Goal: Task Accomplishment & Management: Manage account settings

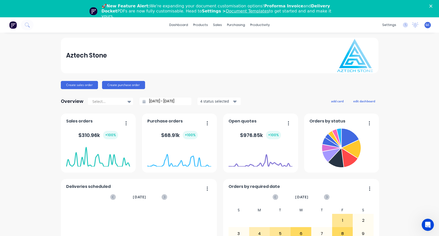
click at [179, 24] on link "dashboard" at bounding box center [179, 25] width 24 height 8
click at [12, 48] on div "Aztech Stone Create sales order Create purchase order Overview Select... 28/07/…" at bounding box center [219, 170] width 439 height 265
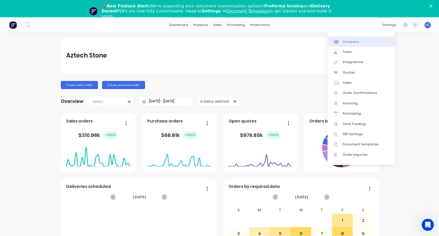
click at [349, 41] on div "Company" at bounding box center [351, 41] width 16 height 5
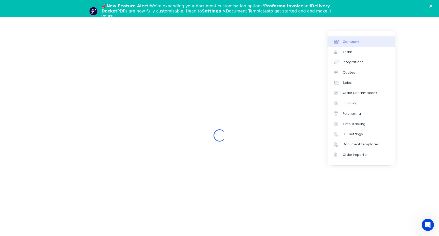
select select "AU"
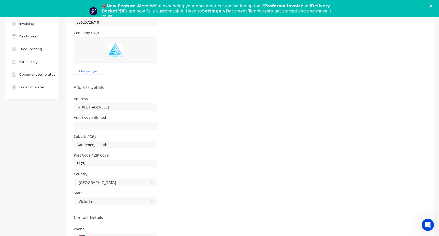
scroll to position [127, 0]
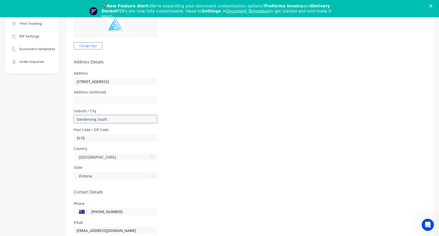
click at [107, 120] on input "Dandenong South" at bounding box center [115, 119] width 83 height 8
type input "DANDENONG SOUTH"
click at [234, 132] on div "Post Code / ZIP Code 3175" at bounding box center [250, 135] width 352 height 14
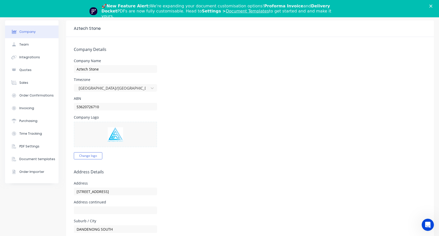
scroll to position [0, 0]
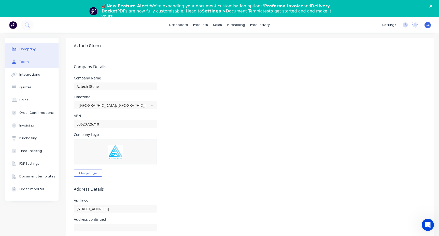
click at [24, 61] on div "Team" at bounding box center [23, 62] width 9 height 5
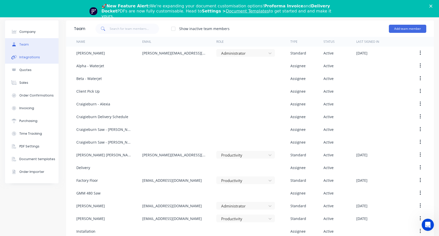
click at [30, 57] on div "Integrations" at bounding box center [29, 57] width 21 height 5
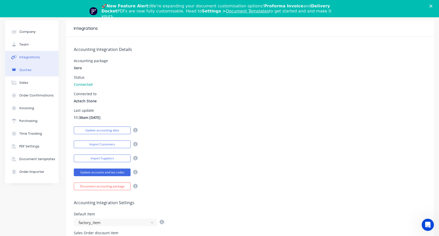
click at [26, 70] on div "Quotes" at bounding box center [25, 70] width 12 height 5
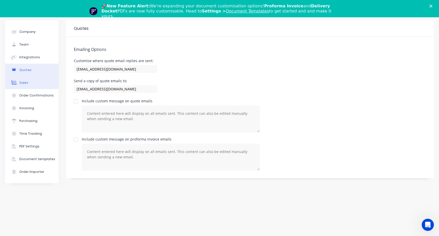
click at [23, 82] on div "Sales" at bounding box center [23, 82] width 9 height 5
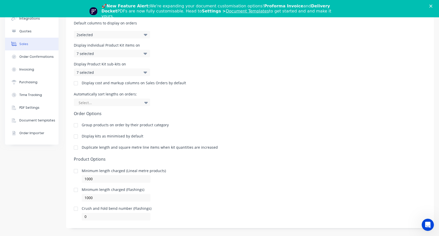
scroll to position [43, 0]
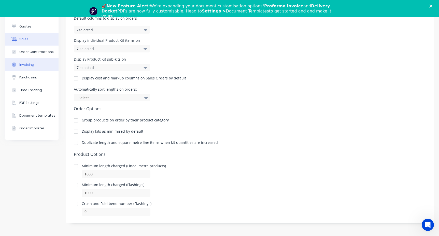
click at [25, 65] on div "Invoicing" at bounding box center [26, 64] width 15 height 5
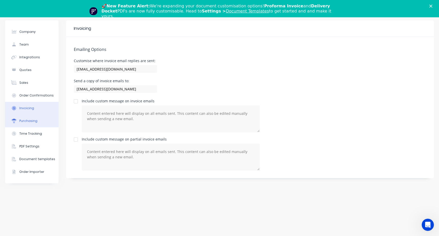
click at [27, 120] on div "Purchasing" at bounding box center [28, 121] width 18 height 5
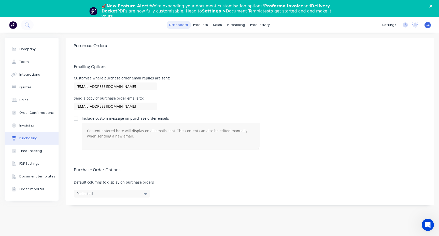
click at [184, 24] on link "dashboard" at bounding box center [179, 25] width 24 height 8
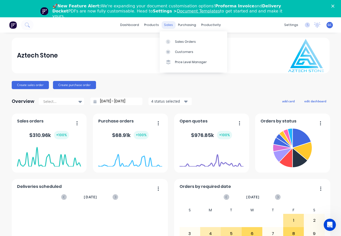
click at [166, 25] on div "sales" at bounding box center [168, 25] width 14 height 8
click at [130, 25] on link "dashboard" at bounding box center [129, 25] width 24 height 8
click at [183, 40] on div "Sales Orders" at bounding box center [185, 41] width 21 height 5
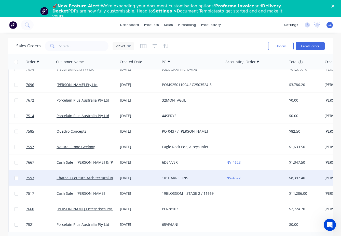
scroll to position [102, 0]
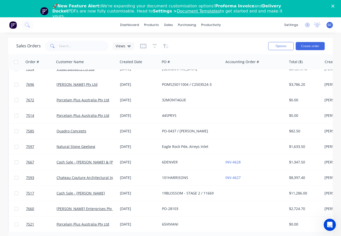
click at [57, 44] on span at bounding box center [52, 46] width 14 height 10
click at [60, 46] on input "text" at bounding box center [84, 46] width 50 height 10
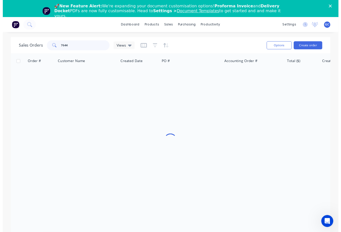
scroll to position [0, 0]
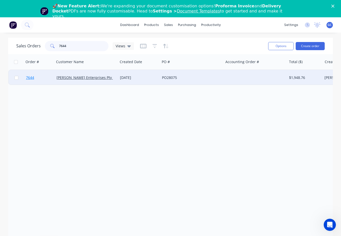
type input "7644"
click at [31, 77] on span "7644" at bounding box center [30, 77] width 8 height 5
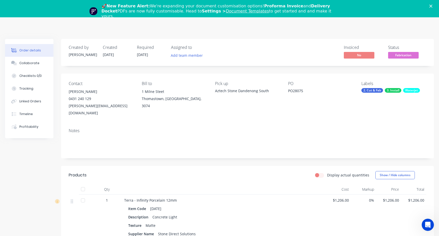
click at [432, 6] on polygon "Close" at bounding box center [430, 6] width 3 height 3
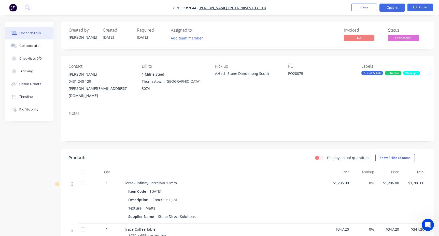
click at [390, 7] on button "Options" at bounding box center [391, 8] width 25 height 8
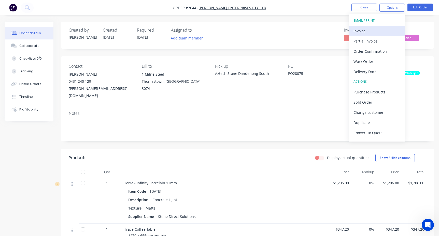
click at [363, 30] on div "Invoice" at bounding box center [376, 30] width 47 height 7
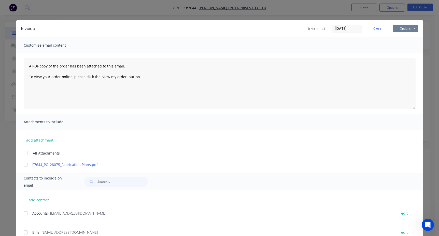
click at [412, 28] on button "Options" at bounding box center [404, 29] width 25 height 8
click at [402, 45] on button "Print" at bounding box center [408, 46] width 33 height 8
click at [412, 27] on button "Options" at bounding box center [404, 29] width 25 height 8
click at [404, 37] on button "Preview" at bounding box center [408, 37] width 33 height 8
click at [412, 27] on button "Options" at bounding box center [404, 29] width 25 height 8
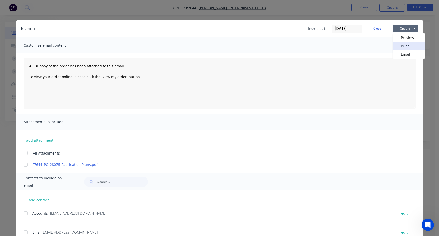
click at [403, 45] on button "Print" at bounding box center [408, 46] width 33 height 8
click at [413, 27] on button "Options" at bounding box center [404, 29] width 25 height 8
click at [403, 53] on button "Email" at bounding box center [408, 54] width 33 height 8
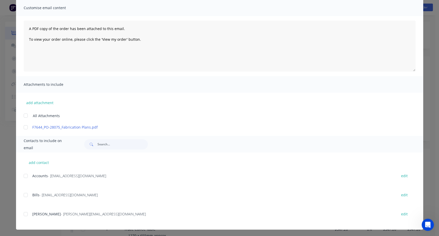
scroll to position [38, 0]
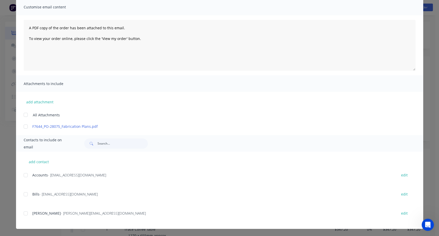
click at [23, 175] on div at bounding box center [26, 175] width 10 height 10
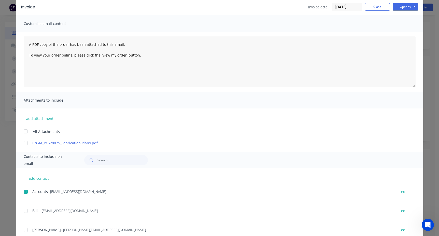
scroll to position [0, 0]
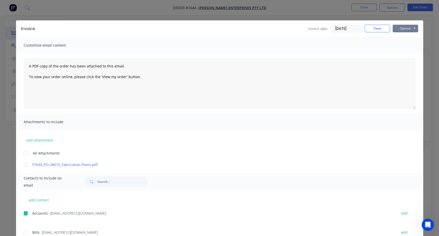
click at [412, 27] on button "Options" at bounding box center [404, 29] width 25 height 8
click at [405, 54] on button "Email" at bounding box center [408, 54] width 33 height 8
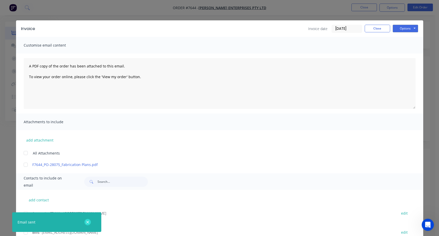
click at [88, 222] on icon "button" at bounding box center [87, 221] width 3 height 3
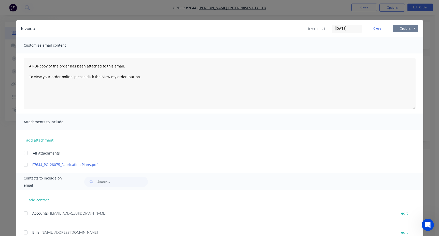
click at [412, 27] on button "Options" at bounding box center [404, 29] width 25 height 8
click at [376, 29] on button "Close" at bounding box center [376, 29] width 25 height 8
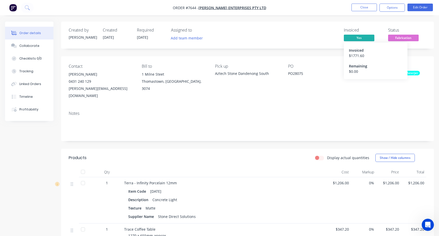
click at [357, 50] on div "Invoiced" at bounding box center [375, 50] width 53 height 5
click at [395, 8] on button "Options" at bounding box center [391, 8] width 25 height 8
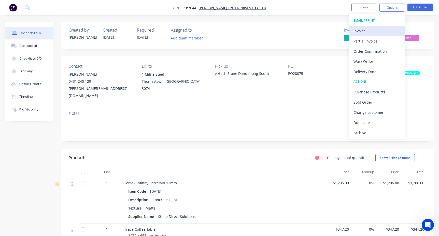
click at [361, 31] on div "Invoice" at bounding box center [376, 30] width 47 height 7
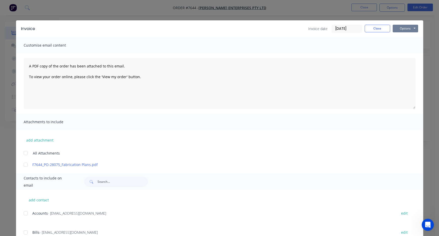
click at [412, 28] on button "Options" at bounding box center [404, 29] width 25 height 8
click at [403, 45] on button "Print" at bounding box center [408, 46] width 33 height 8
click at [373, 27] on button "Close" at bounding box center [376, 29] width 25 height 8
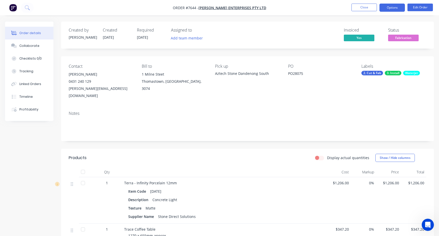
click at [390, 8] on button "Options" at bounding box center [391, 8] width 25 height 8
click at [312, 19] on div "Order details Collaborate Checklists 0/0 Tracking Linked Orders Timeline Profit…" at bounding box center [219, 189] width 439 height 379
click at [389, 7] on button "Options" at bounding box center [391, 8] width 25 height 8
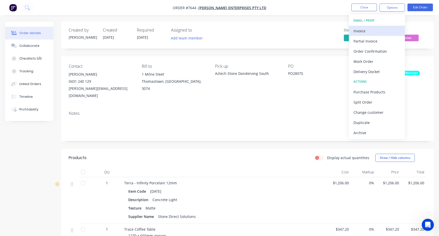
click at [358, 31] on div "Invoice" at bounding box center [376, 30] width 47 height 7
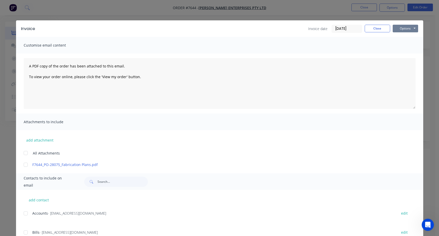
click at [412, 27] on button "Options" at bounding box center [404, 29] width 25 height 8
click at [402, 46] on button "Print" at bounding box center [408, 46] width 33 height 8
click at [375, 28] on button "Close" at bounding box center [376, 29] width 25 height 8
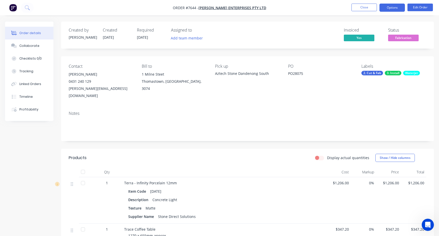
click at [391, 6] on button "Options" at bounding box center [391, 8] width 25 height 8
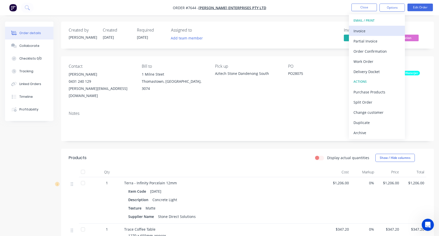
click at [365, 32] on div "Invoice" at bounding box center [376, 30] width 47 height 7
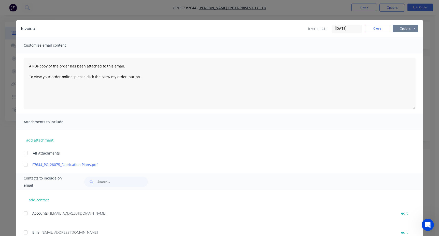
click at [413, 27] on button "Options" at bounding box center [404, 29] width 25 height 8
click at [403, 38] on button "Preview" at bounding box center [408, 37] width 33 height 8
click at [412, 28] on button "Options" at bounding box center [404, 29] width 25 height 8
click at [403, 45] on button "Print" at bounding box center [408, 46] width 33 height 8
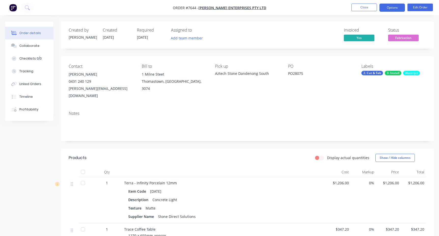
click at [393, 8] on button "Options" at bounding box center [391, 8] width 25 height 8
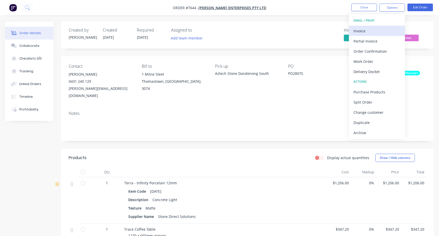
click at [360, 31] on div "Invoice" at bounding box center [376, 30] width 47 height 7
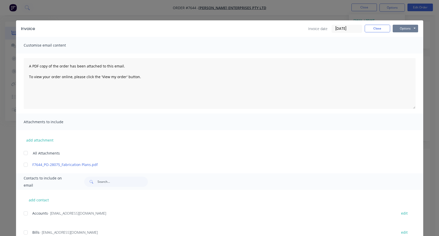
click at [412, 27] on button "Options" at bounding box center [404, 29] width 25 height 8
click at [402, 46] on button "Print" at bounding box center [408, 46] width 33 height 8
click at [373, 28] on button "Close" at bounding box center [376, 29] width 25 height 8
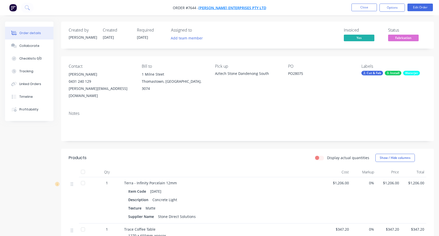
click at [222, 7] on span "[PERSON_NAME] Enterprises Pty Ltd" at bounding box center [232, 7] width 68 height 5
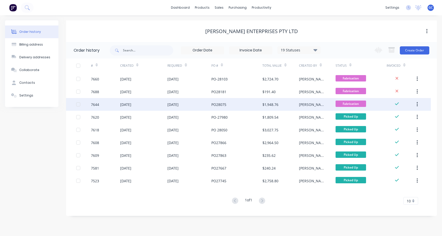
click at [418, 104] on icon "button" at bounding box center [417, 104] width 1 height 6
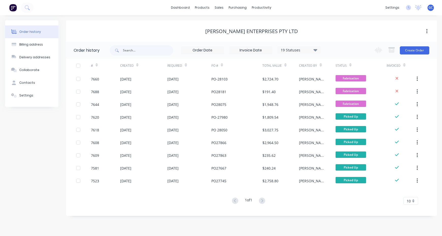
drag, startPoint x: 431, startPoint y: 118, endPoint x: 434, endPoint y: 115, distance: 3.8
click at [432, 118] on div "Order history 19 Statuses Invoice Status Invoiced Not Invoiced Partial Order St…" at bounding box center [251, 126] width 371 height 169
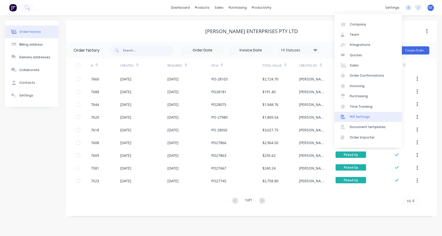
click at [361, 117] on div "PDF Settings" at bounding box center [360, 116] width 20 height 5
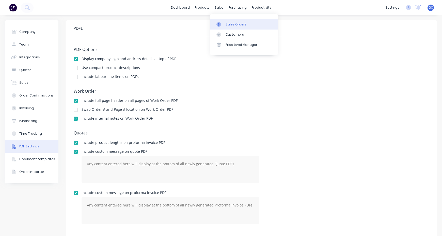
click at [231, 21] on link "Sales Orders" at bounding box center [244, 24] width 67 height 10
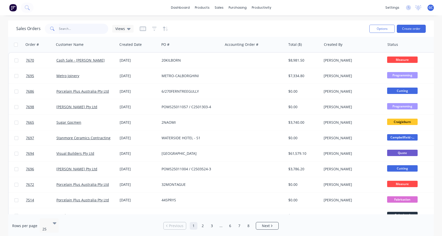
click at [97, 31] on input "text" at bounding box center [84, 29] width 50 height 10
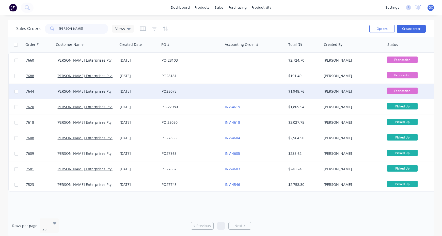
type input "tait"
click at [227, 92] on div at bounding box center [254, 91] width 63 height 15
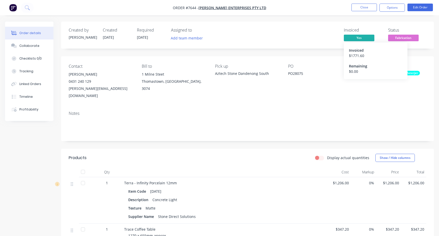
click at [356, 39] on span "Yes" at bounding box center [359, 38] width 31 height 6
click at [388, 10] on button "Options" at bounding box center [391, 8] width 25 height 8
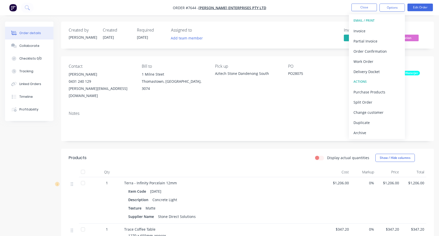
click at [325, 26] on div "Created by Stacey Created 11/08/25 Required 25/08/25 Assigned to Add team membe…" at bounding box center [247, 35] width 373 height 27
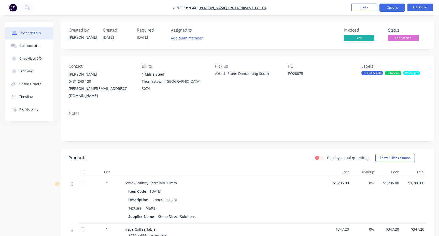
click at [388, 10] on button "Options" at bounding box center [391, 8] width 25 height 8
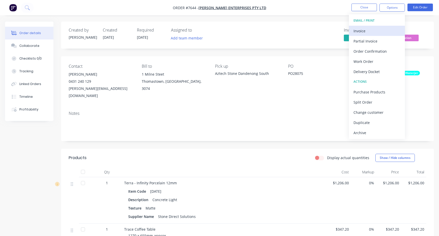
click at [366, 27] on div "Invoice" at bounding box center [376, 30] width 47 height 7
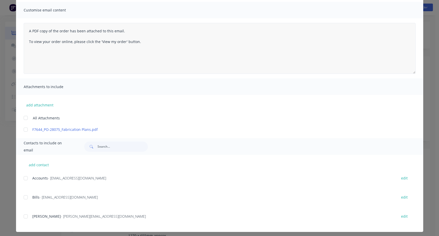
scroll to position [38, 0]
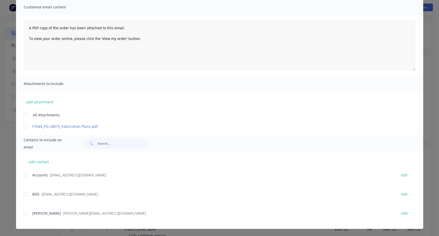
drag, startPoint x: 22, startPoint y: 175, endPoint x: 24, endPoint y: 179, distance: 4.3
click at [22, 175] on div at bounding box center [26, 175] width 10 height 10
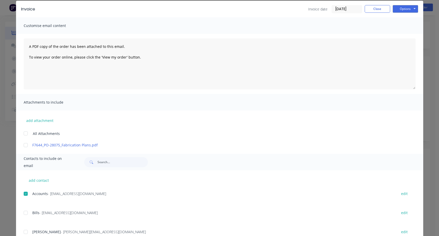
scroll to position [0, 0]
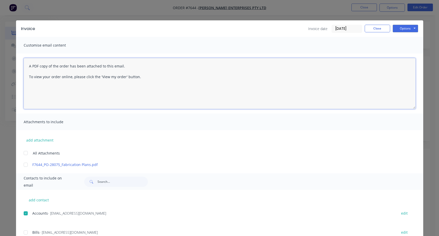
click at [143, 76] on textarea "A PDF copy of the order has been attached to this email. To view your order onl…" at bounding box center [220, 83] width 392 height 51
click at [404, 28] on button "Options" at bounding box center [404, 29] width 25 height 8
click at [320, 70] on textarea "A PDF copy of the order has been attached to this email. To view your order onl…" at bounding box center [220, 83] width 392 height 51
click at [402, 28] on button "Options" at bounding box center [404, 29] width 25 height 8
click at [400, 46] on button "Print" at bounding box center [408, 46] width 33 height 8
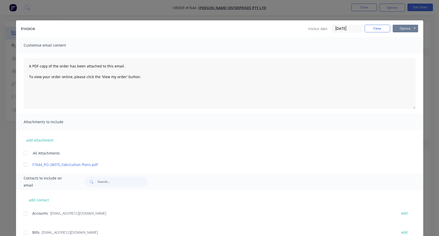
click at [398, 31] on button "Options" at bounding box center [404, 29] width 25 height 8
click at [400, 37] on button "Preview" at bounding box center [408, 37] width 33 height 8
click at [397, 30] on button "Options" at bounding box center [404, 29] width 25 height 8
click at [398, 45] on button "Print" at bounding box center [408, 46] width 33 height 8
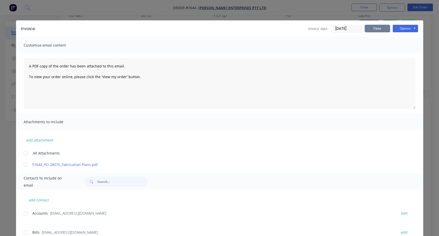
click at [371, 27] on button "Close" at bounding box center [376, 29] width 25 height 8
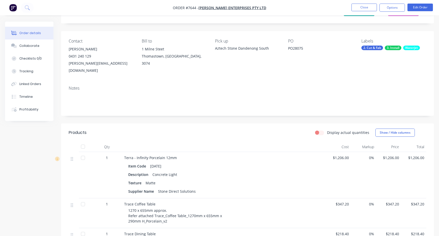
scroll to position [0, 0]
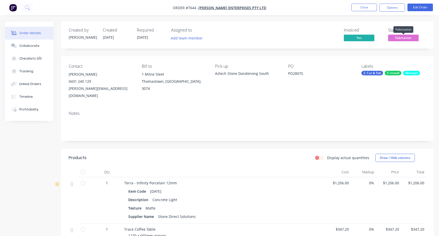
click at [397, 39] on span "Fabrication" at bounding box center [403, 38] width 31 height 6
click at [297, 131] on div "Notes" at bounding box center [247, 124] width 373 height 34
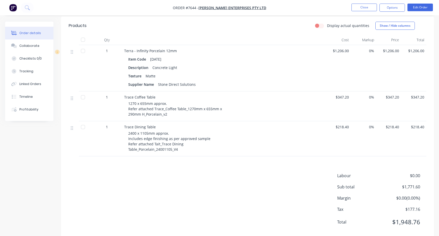
scroll to position [136, 0]
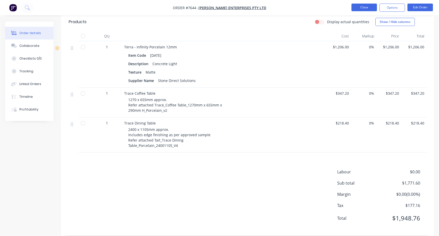
click at [367, 10] on button "Close" at bounding box center [363, 8] width 25 height 8
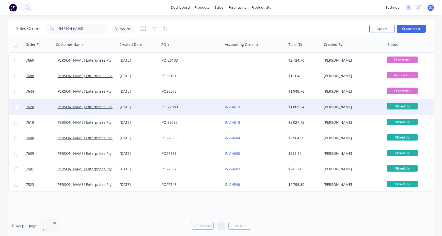
click at [258, 111] on div "INV-4619" at bounding box center [254, 106] width 63 height 15
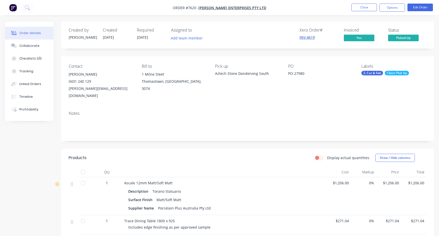
click at [305, 36] on link "INV-4619" at bounding box center [306, 37] width 15 height 5
click at [359, 7] on button "Close" at bounding box center [363, 8] width 25 height 8
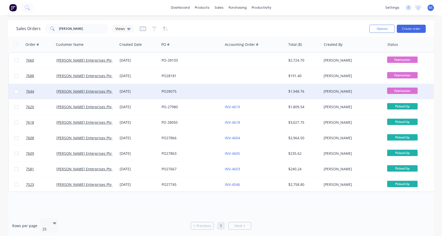
click at [96, 93] on div "Tait Enterprises Pty Ltd" at bounding box center [84, 91] width 56 height 5
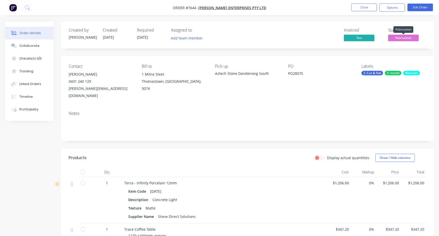
click at [406, 36] on span "Fabrication" at bounding box center [403, 38] width 31 height 6
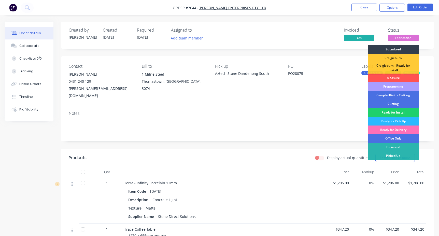
click at [342, 128] on div "Notes" at bounding box center [247, 124] width 373 height 34
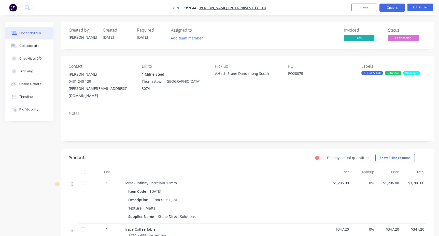
click at [393, 8] on button "Options" at bounding box center [391, 8] width 25 height 8
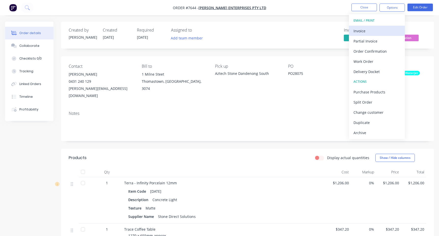
click at [370, 28] on div "Invoice" at bounding box center [376, 30] width 47 height 7
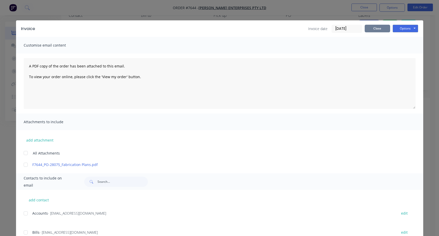
click at [373, 28] on button "Close" at bounding box center [376, 29] width 25 height 8
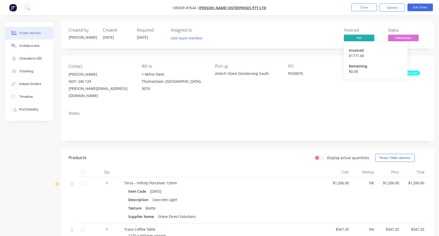
click at [359, 38] on span "Yes" at bounding box center [359, 38] width 31 height 6
click at [396, 9] on button "Options" at bounding box center [391, 8] width 25 height 8
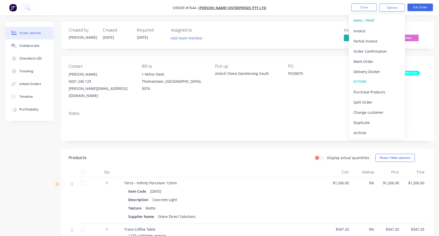
click at [329, 97] on div "Contact Abdul Karim 0431 240 129 abdulkarim@madebytait.com.au Bill to 1 Milne S…" at bounding box center [247, 81] width 373 height 51
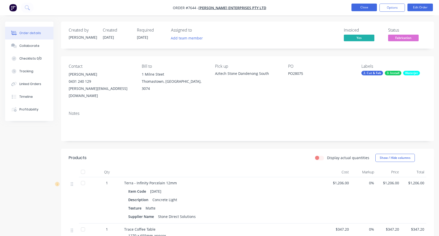
click at [363, 9] on button "Close" at bounding box center [363, 8] width 25 height 8
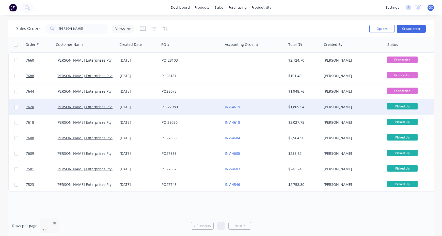
click at [249, 105] on div "INV-4619" at bounding box center [253, 106] width 56 height 5
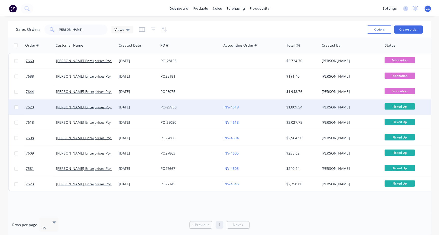
click button "Options"
click div "Notes"
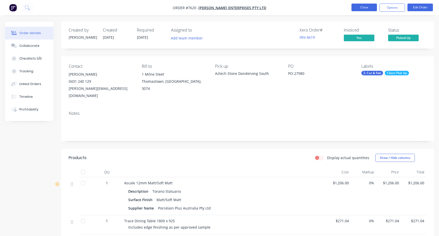
click at [369, 8] on button "Close" at bounding box center [363, 8] width 25 height 8
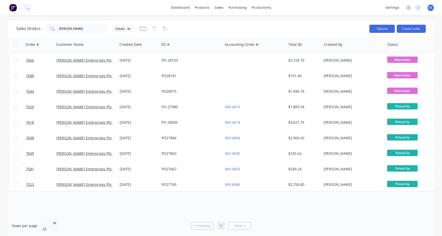
click at [382, 31] on button "Options" at bounding box center [382, 29] width 25 height 8
click at [342, 25] on div "Sales Orders tait Views" at bounding box center [190, 28] width 349 height 12
click at [430, 7] on span "GC" at bounding box center [431, 7] width 4 height 5
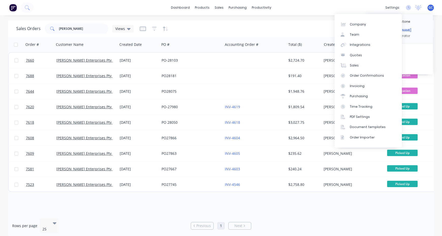
click at [352, 10] on div "dashboard products sales purchasing productivity dashboard products Product Cat…" at bounding box center [221, 7] width 442 height 15
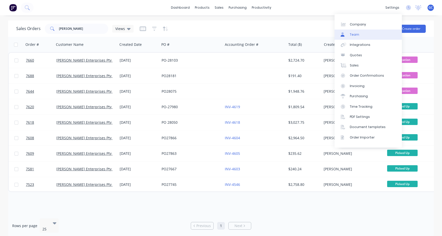
click at [359, 35] on link "Team" at bounding box center [368, 34] width 67 height 10
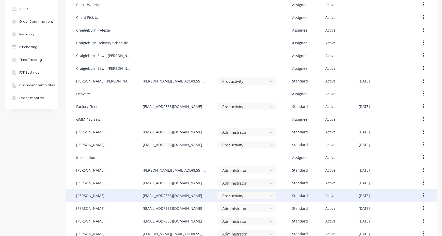
scroll to position [83, 0]
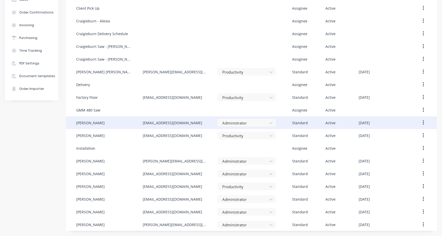
click at [105, 124] on div "[PERSON_NAME]" at bounding box center [90, 122] width 28 height 5
click at [271, 123] on icon at bounding box center [271, 122] width 5 height 5
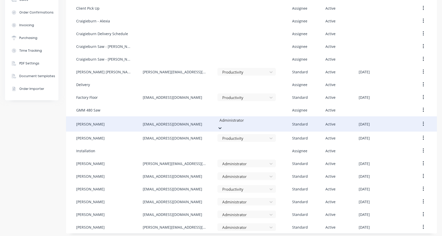
click at [423, 123] on icon "button" at bounding box center [423, 124] width 1 height 5
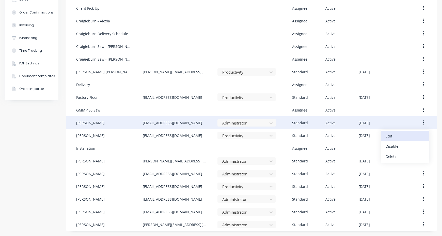
click at [393, 136] on div "Edit" at bounding box center [405, 135] width 39 height 7
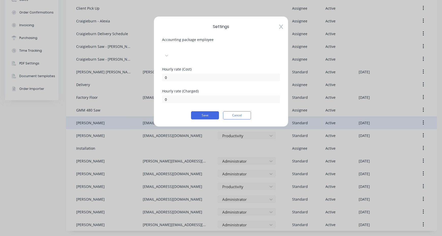
click at [178, 49] on div at bounding box center [200, 47] width 73 height 6
click at [236, 37] on div "Settings Accounting package employee 14 results available. Use Up and Down to c…" at bounding box center [221, 71] width 135 height 110
click at [280, 27] on icon at bounding box center [281, 26] width 4 height 5
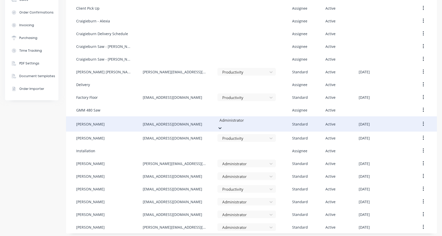
click at [263, 123] on div at bounding box center [255, 120] width 73 height 6
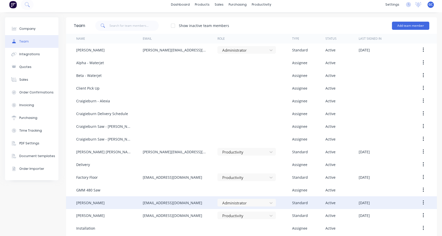
scroll to position [0, 0]
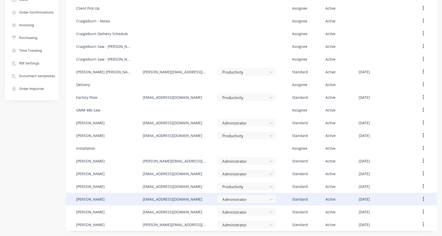
click at [423, 198] on icon "button" at bounding box center [423, 199] width 1 height 6
click div "Edit"
click icon
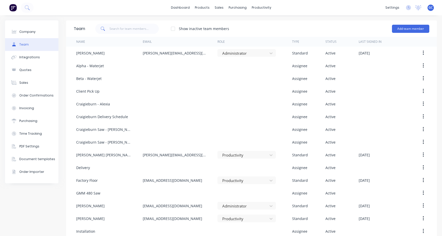
click at [334, 30] on div "Show inactive team members Add team member" at bounding box center [257, 28] width 345 height 15
click at [226, 21] on link "Sales Orders" at bounding box center [244, 24] width 67 height 10
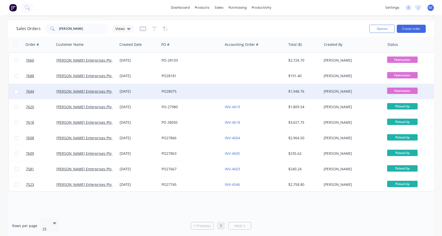
click at [236, 91] on div at bounding box center [254, 91] width 63 height 15
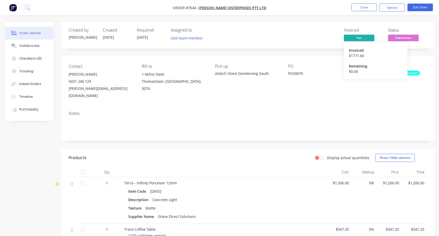
click at [360, 36] on span "Yes" at bounding box center [359, 38] width 31 height 6
click at [417, 9] on button "Edit Order" at bounding box center [419, 8] width 25 height 8
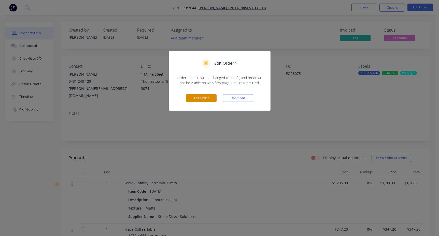
click at [201, 96] on button "Edit Order" at bounding box center [201, 98] width 31 height 8
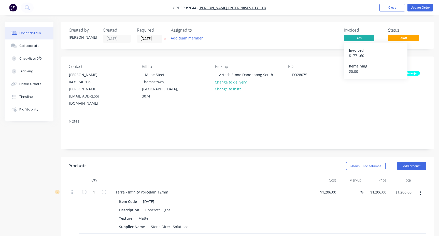
click at [353, 38] on span "Yes" at bounding box center [359, 38] width 31 height 6
click at [362, 38] on span "Yes" at bounding box center [359, 38] width 31 height 6
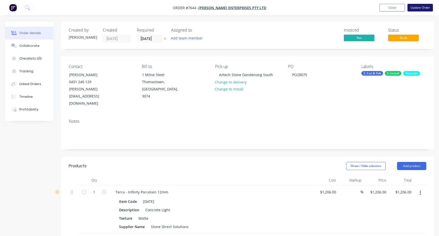
click at [417, 8] on button "Update Order" at bounding box center [419, 8] width 25 height 8
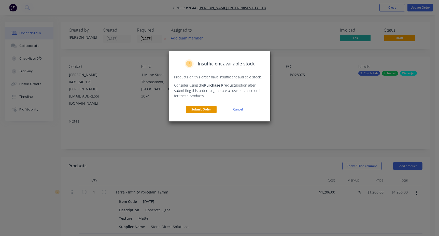
click at [204, 108] on button "Submit Order" at bounding box center [201, 110] width 31 height 8
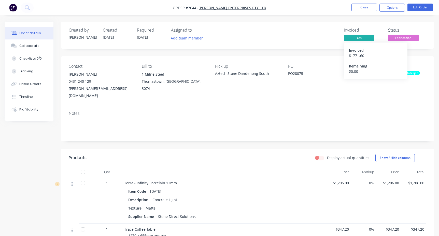
click at [363, 38] on span "Yes" at bounding box center [359, 38] width 31 height 6
click at [387, 9] on button "Options" at bounding box center [391, 8] width 25 height 8
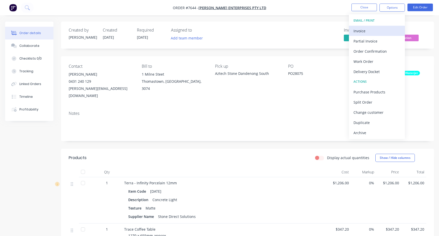
click at [355, 27] on div "Invoice" at bounding box center [376, 30] width 47 height 7
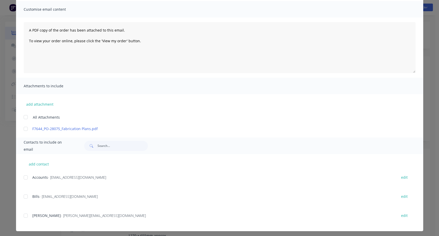
scroll to position [38, 0]
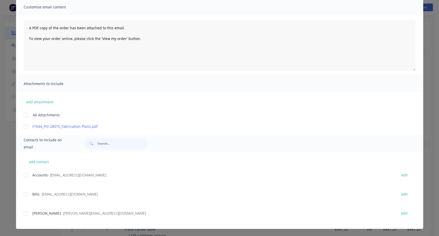
click at [23, 175] on div at bounding box center [26, 175] width 10 height 10
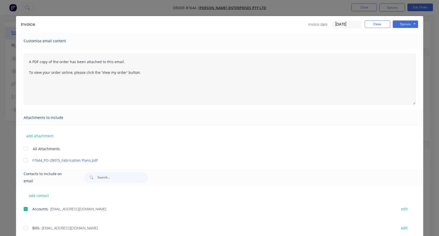
scroll to position [0, 0]
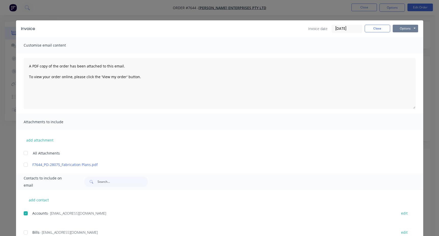
click at [403, 29] on button "Options" at bounding box center [404, 29] width 25 height 8
click at [400, 44] on button "Print" at bounding box center [408, 46] width 33 height 8
click at [401, 29] on button "Options" at bounding box center [404, 29] width 25 height 8
click at [271, 59] on textarea "A PDF copy of the order has been attached to this email. To view your order onl…" at bounding box center [220, 83] width 392 height 51
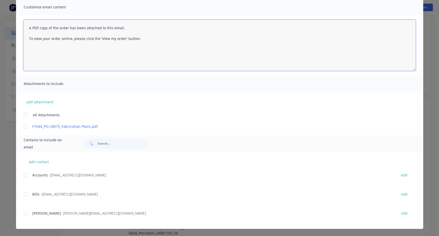
scroll to position [51, 0]
click at [25, 175] on div at bounding box center [26, 175] width 10 height 10
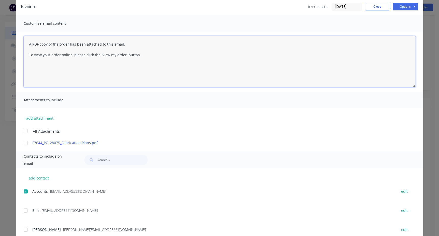
scroll to position [0, 0]
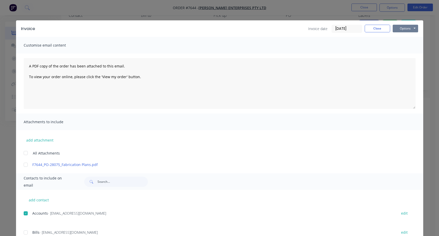
click at [406, 30] on button "Options" at bounding box center [404, 29] width 25 height 8
click at [405, 36] on button "Preview" at bounding box center [408, 37] width 33 height 8
click at [369, 26] on button "Close" at bounding box center [376, 29] width 25 height 8
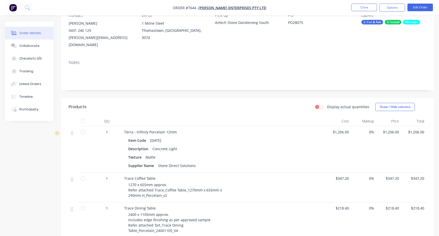
click at [10, 143] on div "Created by Stacey Created 11/08/25 Required 25/08/25 Assigned to Add team membe…" at bounding box center [219, 149] width 428 height 357
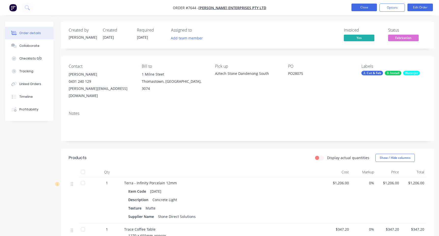
click at [366, 8] on button "Close" at bounding box center [363, 8] width 25 height 8
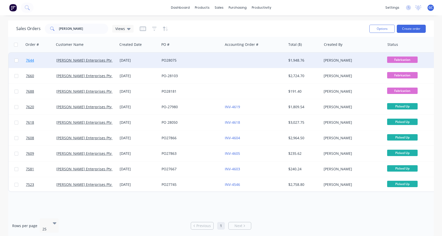
click at [30, 60] on span "7644" at bounding box center [30, 60] width 8 height 5
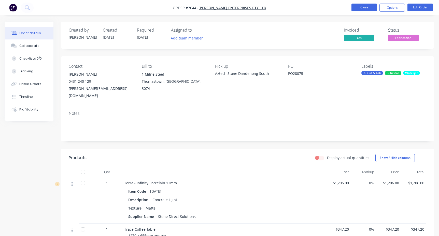
click at [362, 8] on button "Close" at bounding box center [363, 8] width 25 height 8
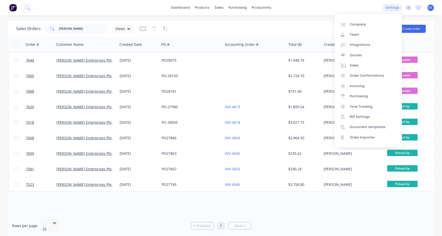
click at [393, 7] on div "settings" at bounding box center [392, 8] width 19 height 8
click at [361, 44] on div "Integrations" at bounding box center [360, 44] width 21 height 5
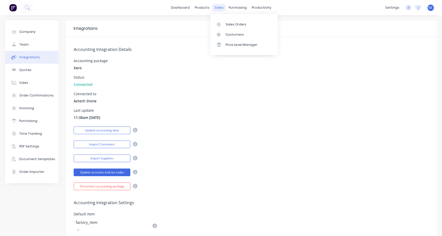
click at [216, 7] on div "sales" at bounding box center [219, 8] width 14 height 8
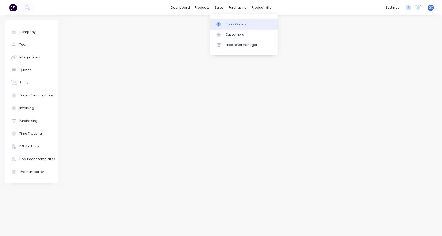
click at [240, 24] on div "Sales Orders" at bounding box center [236, 24] width 21 height 5
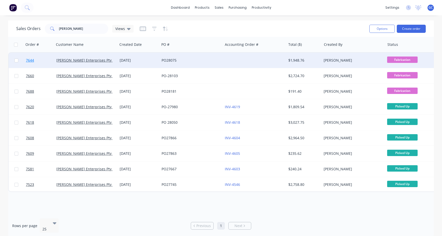
click at [31, 60] on span "7644" at bounding box center [30, 60] width 8 height 5
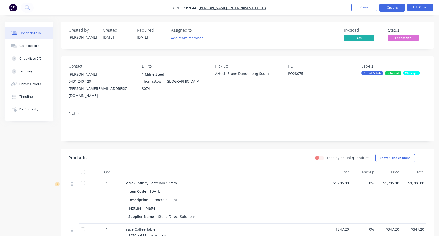
click at [393, 7] on button "Options" at bounding box center [391, 8] width 25 height 8
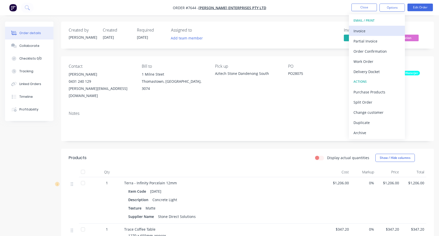
click at [363, 31] on div "Invoice" at bounding box center [376, 30] width 47 height 7
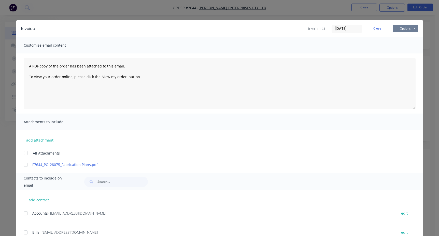
click at [413, 28] on button "Options" at bounding box center [404, 29] width 25 height 8
click at [291, 41] on div "Customise email content" at bounding box center [219, 45] width 407 height 17
click at [412, 27] on button "Options" at bounding box center [404, 29] width 25 height 8
click at [402, 46] on button "Print" at bounding box center [408, 46] width 33 height 8
drag, startPoint x: 377, startPoint y: 30, endPoint x: 374, endPoint y: 29, distance: 2.6
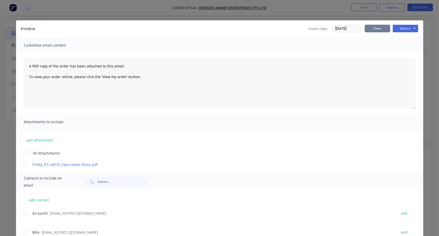
click at [377, 29] on button "Close" at bounding box center [376, 29] width 25 height 8
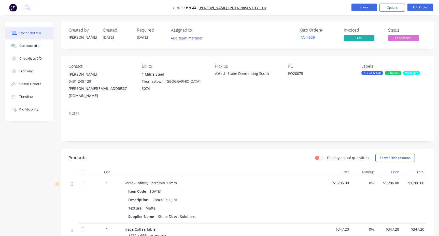
click at [362, 6] on button "Close" at bounding box center [363, 8] width 25 height 8
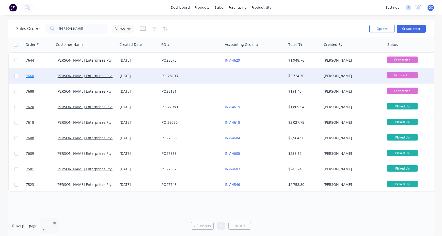
click at [31, 76] on span "7660" at bounding box center [30, 75] width 8 height 5
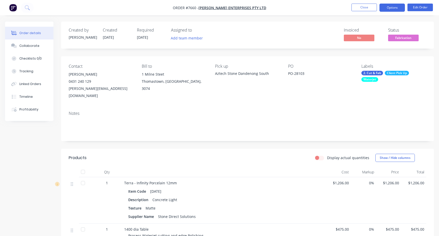
click at [389, 6] on button "Options" at bounding box center [391, 8] width 25 height 8
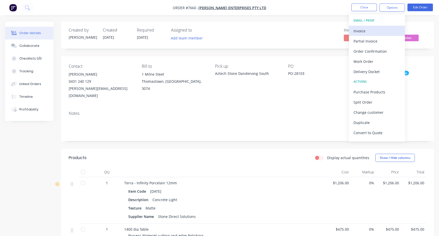
click at [360, 30] on div "Invoice" at bounding box center [376, 30] width 47 height 7
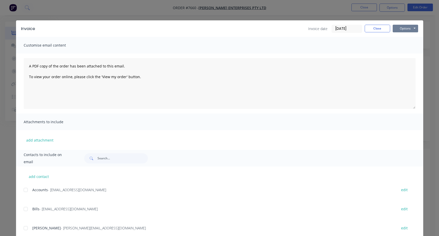
click at [413, 27] on button "Options" at bounding box center [404, 29] width 25 height 8
click at [401, 45] on button "Print" at bounding box center [408, 46] width 33 height 8
click at [374, 27] on button "Close" at bounding box center [376, 29] width 25 height 8
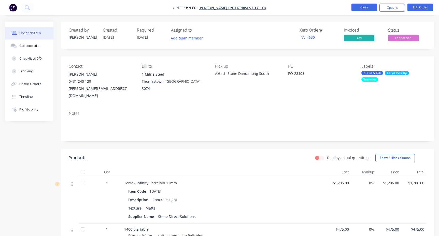
click at [365, 6] on button "Close" at bounding box center [363, 8] width 25 height 8
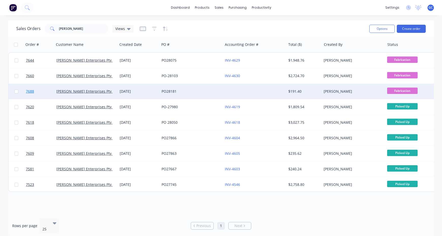
click at [31, 91] on span "7688" at bounding box center [30, 91] width 8 height 5
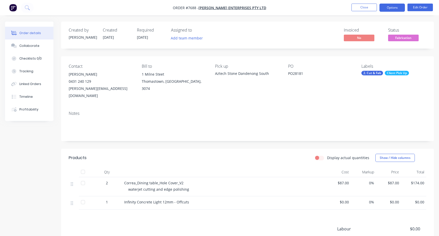
click at [391, 8] on button "Options" at bounding box center [391, 8] width 25 height 8
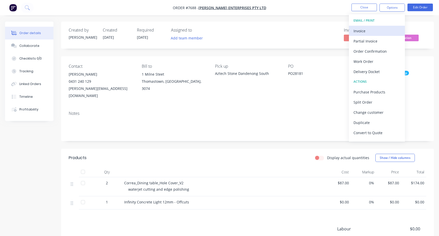
click at [358, 31] on div "Invoice" at bounding box center [376, 30] width 47 height 7
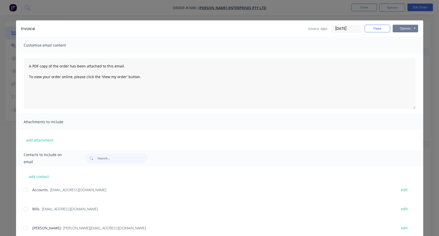
click at [413, 28] on button "Options" at bounding box center [404, 29] width 25 height 8
click at [402, 46] on button "Print" at bounding box center [408, 46] width 33 height 8
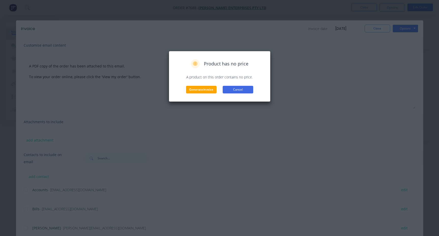
click at [243, 89] on button "Cancel" at bounding box center [238, 90] width 31 height 8
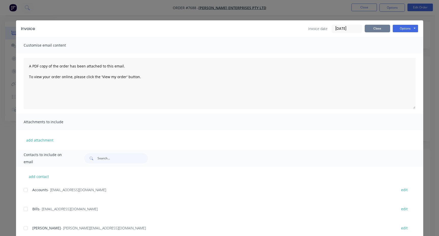
click at [374, 29] on button "Close" at bounding box center [376, 29] width 25 height 8
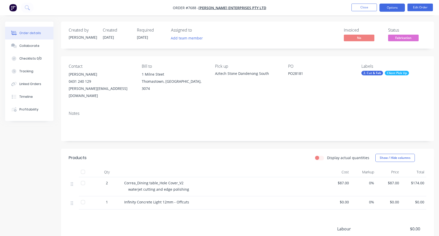
click at [390, 7] on button "Options" at bounding box center [391, 8] width 25 height 8
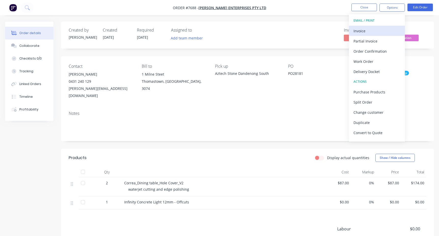
click at [359, 31] on div "Invoice" at bounding box center [376, 30] width 47 height 7
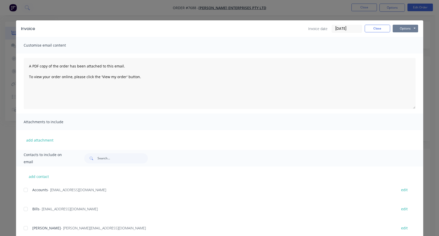
click at [413, 27] on button "Options" at bounding box center [404, 29] width 25 height 8
click at [402, 46] on button "Print" at bounding box center [408, 46] width 33 height 8
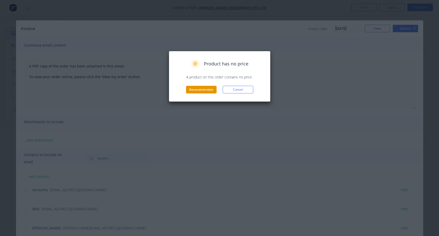
click at [201, 89] on button "Generate invoice" at bounding box center [201, 90] width 31 height 8
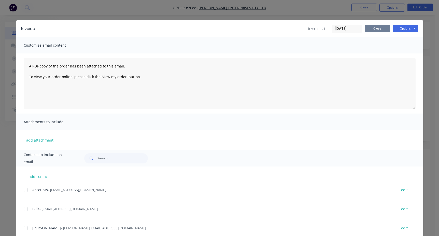
click at [373, 28] on button "Close" at bounding box center [376, 29] width 25 height 8
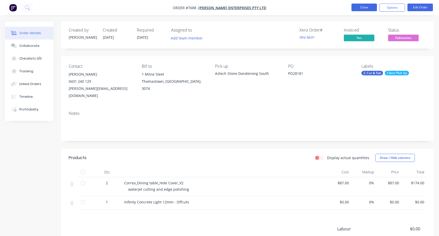
click at [366, 7] on button "Close" at bounding box center [363, 8] width 25 height 8
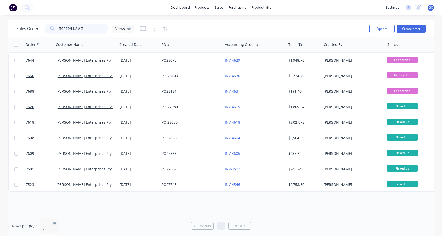
drag, startPoint x: 67, startPoint y: 28, endPoint x: 51, endPoint y: 28, distance: 16.3
click at [51, 28] on div "tait" at bounding box center [77, 29] width 64 height 10
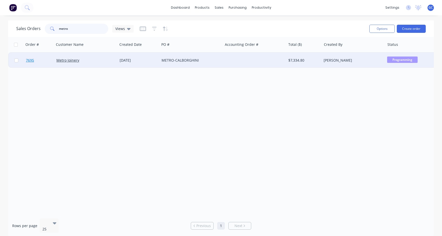
type input "metro"
click at [30, 60] on span "7695" at bounding box center [30, 60] width 8 height 5
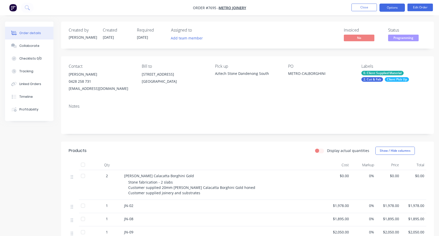
click at [391, 7] on button "Options" at bounding box center [391, 8] width 25 height 8
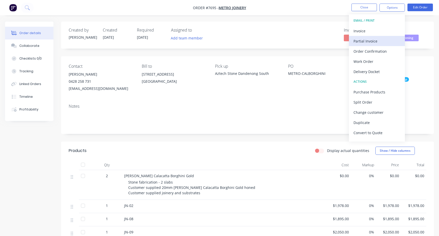
click at [361, 41] on div "Partial Invoice" at bounding box center [376, 40] width 47 height 7
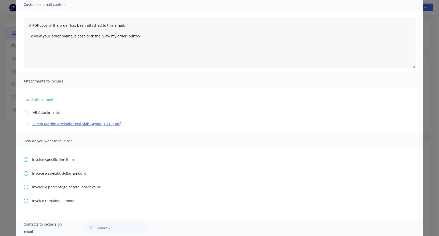
scroll to position [51, 0]
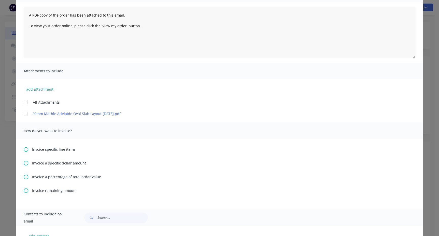
click at [24, 177] on icon at bounding box center [26, 176] width 5 height 5
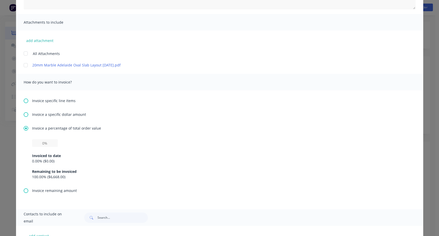
scroll to position [102, 0]
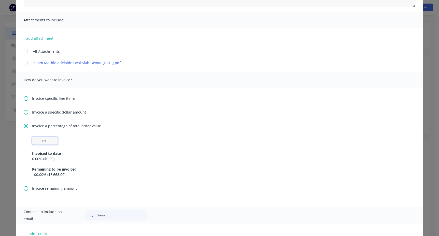
click at [41, 141] on input "text" at bounding box center [45, 141] width 26 height 8
click at [49, 140] on input "50%" at bounding box center [45, 141] width 26 height 8
type input "50%"
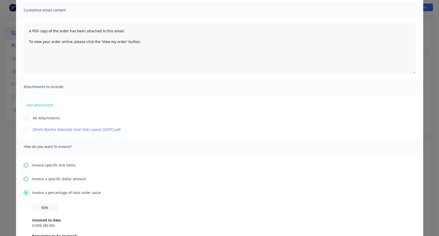
scroll to position [0, 0]
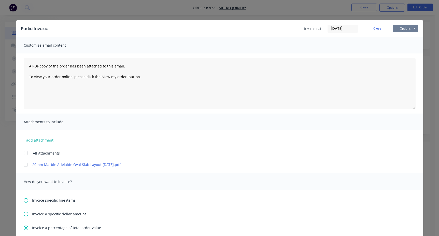
click at [412, 27] on button "Options" at bounding box center [404, 29] width 25 height 8
click at [404, 37] on button "Preview" at bounding box center [408, 37] width 33 height 8
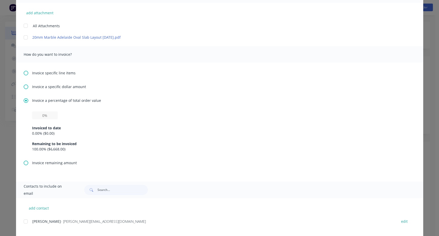
scroll to position [135, 0]
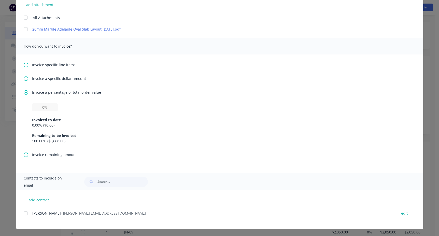
click at [23, 214] on div at bounding box center [26, 213] width 10 height 10
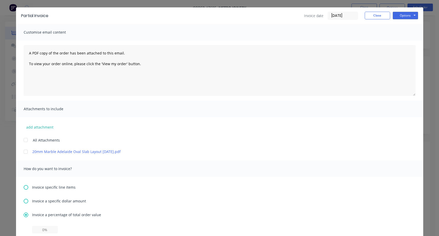
scroll to position [0, 0]
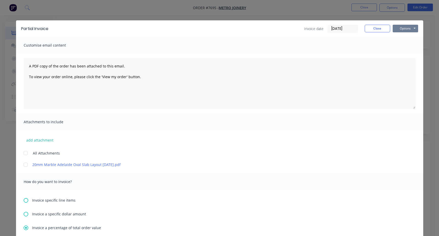
click at [412, 27] on button "Options" at bounding box center [404, 29] width 25 height 8
click at [402, 45] on button "Print" at bounding box center [408, 46] width 33 height 8
click at [378, 28] on button "Close" at bounding box center [376, 29] width 25 height 8
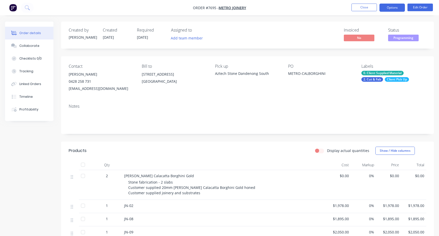
click at [392, 6] on button "Options" at bounding box center [391, 8] width 25 height 8
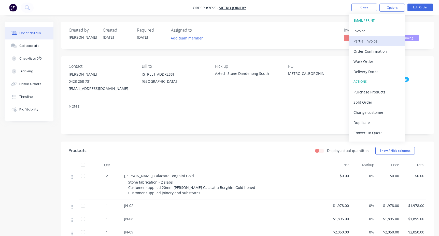
click at [367, 40] on div "Partial Invoice" at bounding box center [376, 40] width 47 height 7
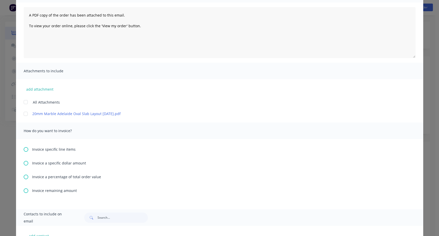
scroll to position [76, 0]
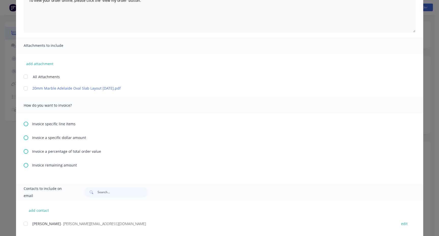
click at [24, 152] on icon at bounding box center [26, 151] width 5 height 5
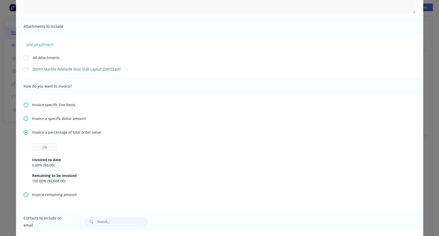
scroll to position [102, 0]
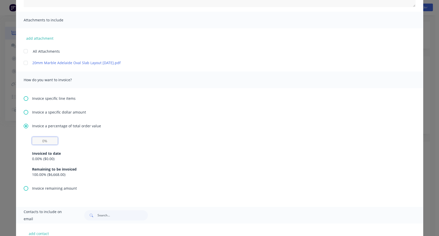
click at [39, 140] on input "text" at bounding box center [45, 141] width 26 height 8
type input "50%"
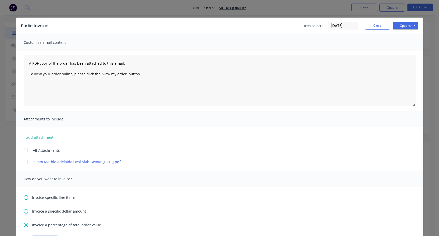
scroll to position [0, 0]
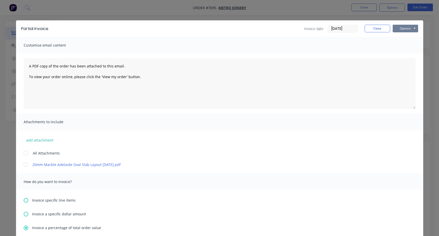
click at [412, 27] on button "Options" at bounding box center [404, 29] width 25 height 8
click at [401, 46] on button "Print" at bounding box center [408, 46] width 33 height 8
click at [376, 27] on button "Close" at bounding box center [376, 29] width 25 height 8
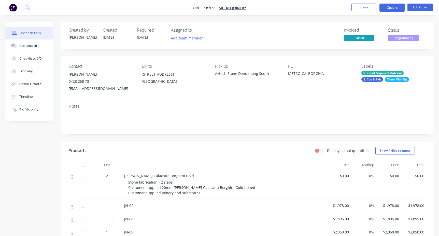
click at [392, 7] on button "Options" at bounding box center [391, 8] width 25 height 8
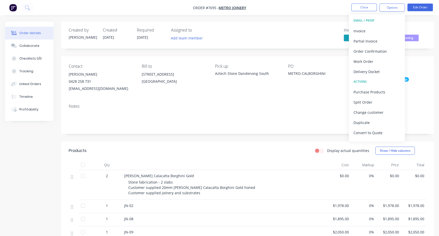
click at [272, 93] on div "Contact [PERSON_NAME] [PHONE_NUMBER] [EMAIL_ADDRESS][DOMAIN_NAME] Bill to [STRE…" at bounding box center [247, 77] width 373 height 43
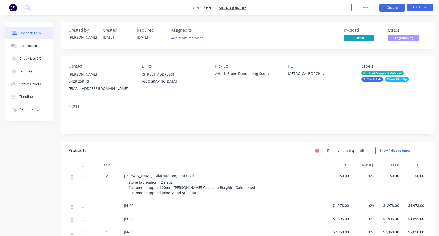
click at [394, 7] on button "Options" at bounding box center [391, 8] width 25 height 8
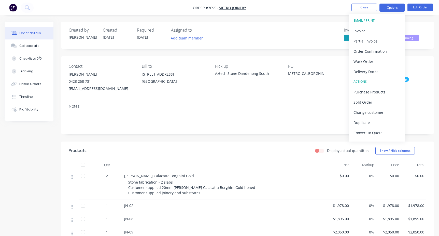
click at [397, 7] on button "Options" at bounding box center [391, 8] width 25 height 8
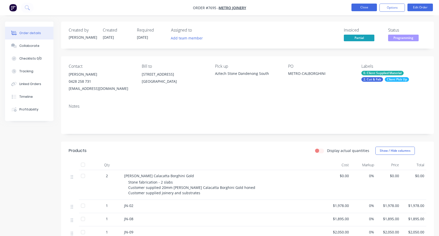
click at [365, 8] on button "Close" at bounding box center [363, 8] width 25 height 8
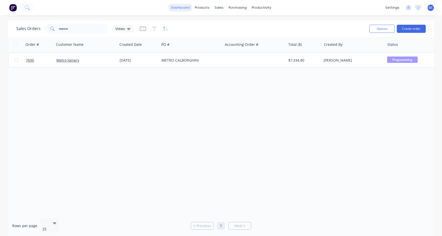
click at [184, 7] on link "dashboard" at bounding box center [181, 8] width 24 height 8
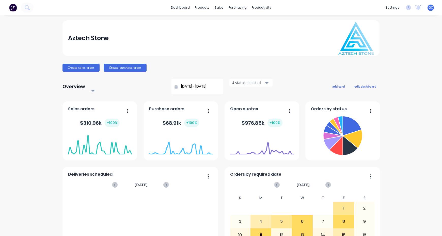
click at [429, 8] on span "GC" at bounding box center [431, 7] width 4 height 5
click at [421, 82] on div "Aztech Stone Create sales order Create purchase order Overview Select... 28/07/…" at bounding box center [221, 155] width 442 height 271
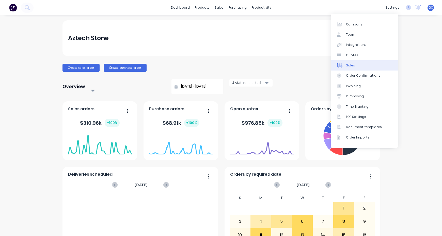
click at [350, 65] on div "Sales" at bounding box center [350, 65] width 9 height 5
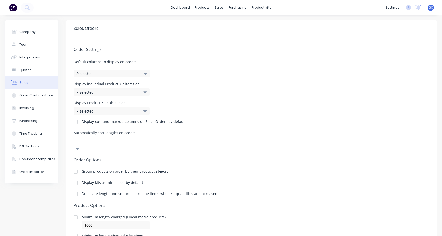
click at [14, 6] on img at bounding box center [13, 8] width 8 height 8
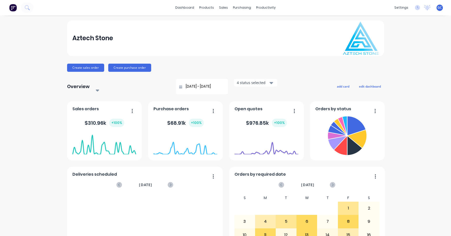
click at [9, 48] on div "Aztech Stone Create sales order Create purchase order Overview Select... 28/07/…" at bounding box center [225, 155] width 451 height 271
click at [236, 25] on div "Sales Orders" at bounding box center [240, 24] width 21 height 5
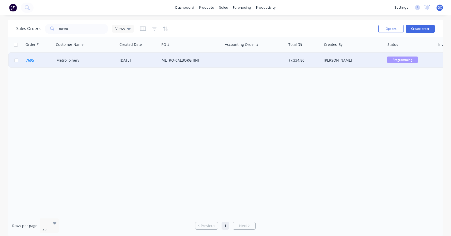
click at [30, 60] on span "7695" at bounding box center [30, 60] width 8 height 5
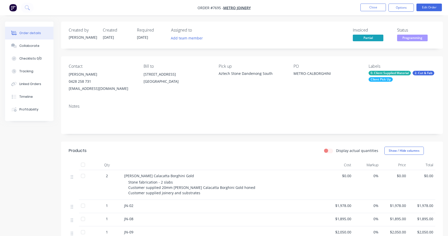
click at [12, 143] on div "Created by Warrick Created 26/08/25 Required 15/09/25 Assigned to Add team memb…" at bounding box center [223, 192] width 437 height 341
click at [3, 4] on nav "Order #7695 - Metro Joinery Close Options Edit Order" at bounding box center [224, 7] width 448 height 15
click at [7, 162] on div "Created by Warrick Created 26/08/25 Required 15/09/25 Assigned to Add team memb…" at bounding box center [223, 192] width 437 height 341
click at [374, 8] on button "Close" at bounding box center [372, 8] width 25 height 8
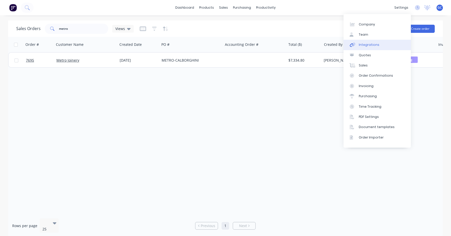
click at [365, 44] on div "Integrations" at bounding box center [369, 44] width 21 height 5
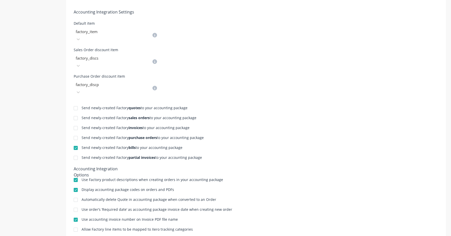
scroll to position [194, 0]
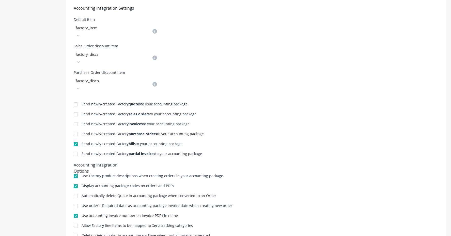
click at [76, 149] on div at bounding box center [76, 154] width 10 height 10
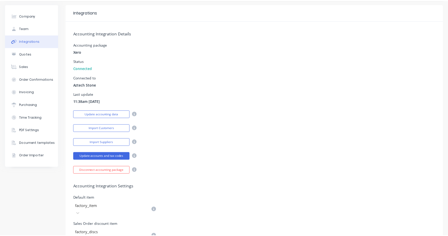
scroll to position [0, 0]
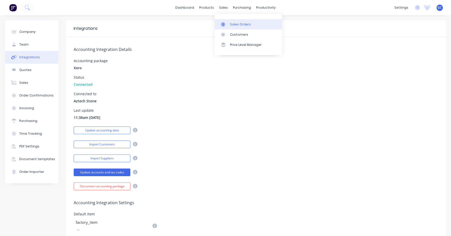
click at [242, 24] on div "Sales Orders" at bounding box center [240, 24] width 21 height 5
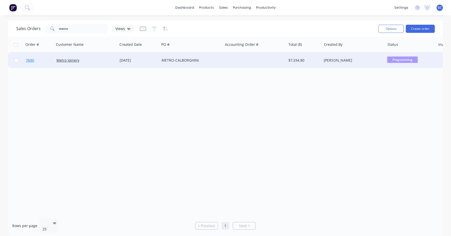
click at [29, 60] on span "7695" at bounding box center [30, 60] width 8 height 5
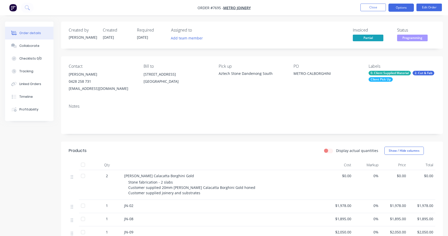
click at [402, 8] on button "Options" at bounding box center [400, 8] width 25 height 8
click at [326, 25] on div "Created by Warrick Created 26/08/25 Required 15/09/25 Assigned to Add team memb…" at bounding box center [251, 35] width 381 height 27
click at [3, 18] on div "Order details Collaborate Checklists 0/0 Tracking Linked Orders Timeline Profit…" at bounding box center [224, 181] width 448 height 362
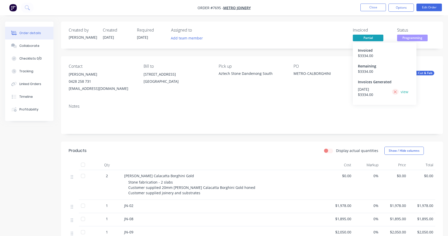
click at [395, 91] on icon at bounding box center [394, 92] width 3 height 5
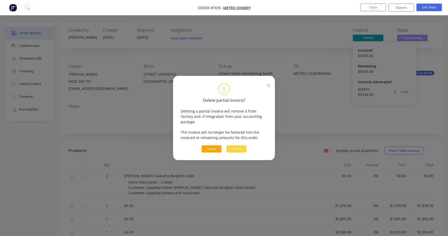
click at [212, 146] on button "Delete" at bounding box center [211, 148] width 20 height 7
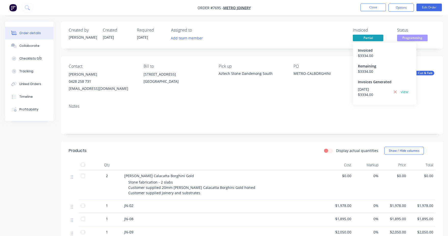
click at [8, 134] on div "Created by Warrick Created 26/08/25 Required 15/09/25 Assigned to Add team memb…" at bounding box center [223, 192] width 437 height 341
click at [395, 91] on icon at bounding box center [394, 92] width 3 height 5
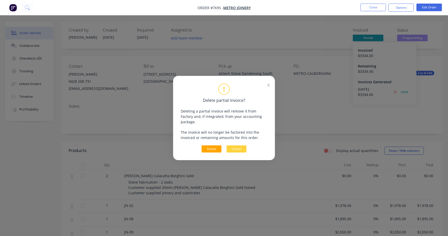
click at [210, 146] on button "Delete" at bounding box center [211, 148] width 20 height 7
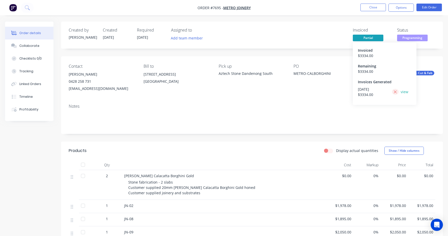
click at [395, 92] on icon at bounding box center [395, 91] width 3 height 3
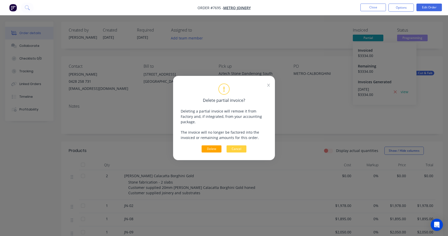
click at [214, 145] on button "Delete" at bounding box center [211, 148] width 20 height 7
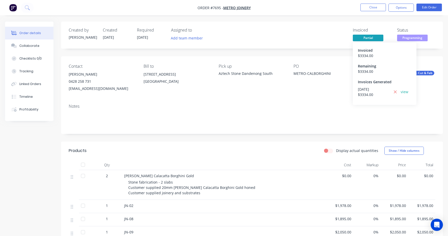
click at [12, 148] on div "Created by Warrick Created 26/08/25 Required 15/09/25 Assigned to Add team memb…" at bounding box center [223, 192] width 437 height 341
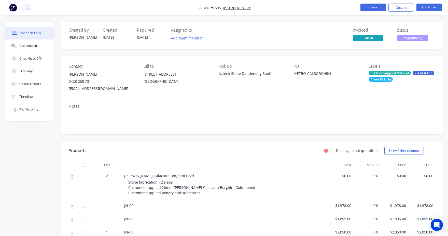
click at [374, 5] on button "Close" at bounding box center [372, 8] width 25 height 8
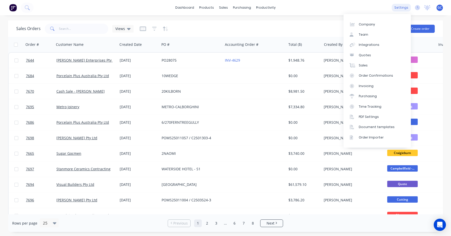
click at [404, 7] on div "settings" at bounding box center [401, 8] width 19 height 8
click at [367, 45] on div "Integrations" at bounding box center [369, 44] width 21 height 5
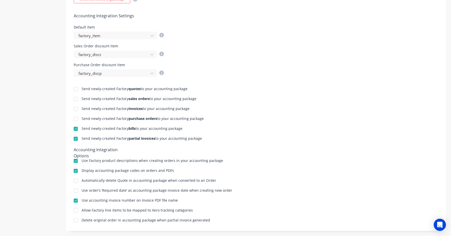
scroll to position [194, 0]
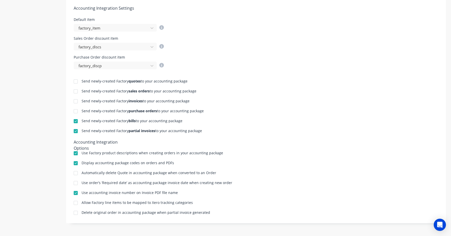
click at [76, 101] on div at bounding box center [76, 101] width 10 height 10
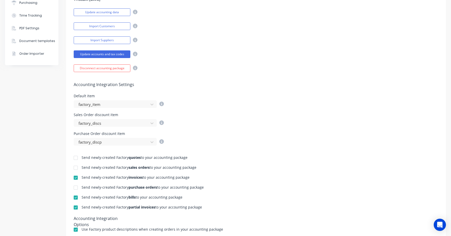
scroll to position [127, 0]
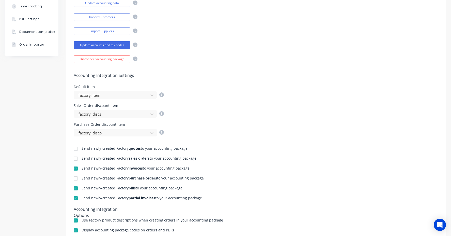
drag, startPoint x: 190, startPoint y: 168, endPoint x: 82, endPoint y: 168, distance: 108.6
click at [82, 168] on div "Send newly-created Factory invoices to your accounting package" at bounding box center [256, 168] width 365 height 5
copy div "Send newly-created Factory invoices to your accounting package"
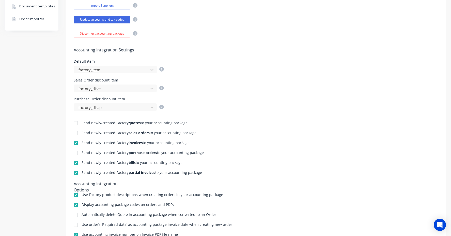
click at [16, 91] on div "Company Team Integrations Quotes Sales Order Confirmations Invoicing Purchasing…" at bounding box center [31, 70] width 53 height 405
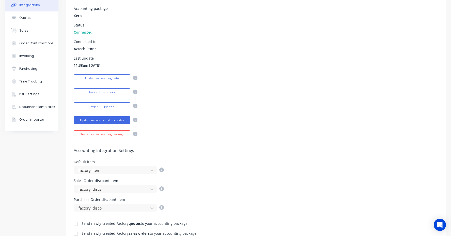
scroll to position [0, 0]
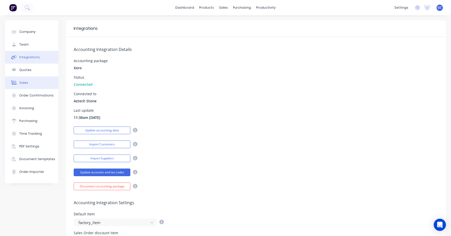
click at [25, 82] on div "Sales" at bounding box center [23, 82] width 9 height 5
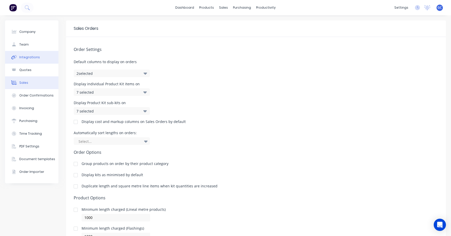
drag, startPoint x: 30, startPoint y: 56, endPoint x: 32, endPoint y: 54, distance: 3.3
click at [30, 56] on div "Integrations" at bounding box center [29, 57] width 21 height 5
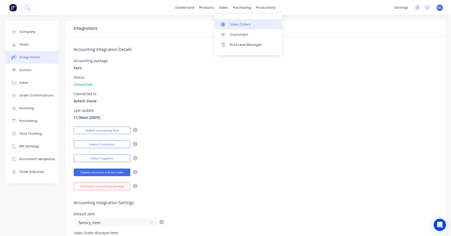
click at [238, 23] on div "Sales Orders" at bounding box center [240, 24] width 21 height 5
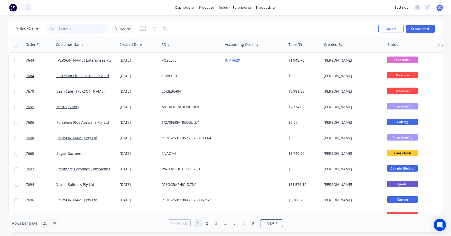
click at [60, 26] on input "text" at bounding box center [84, 29] width 50 height 10
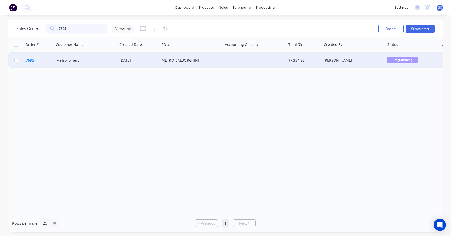
type input "7695"
click at [30, 60] on span "7695" at bounding box center [30, 60] width 8 height 5
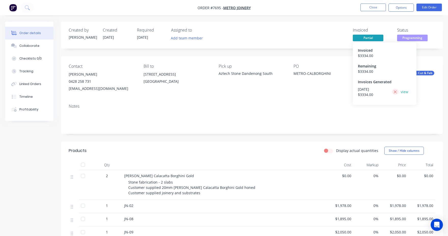
click at [395, 92] on icon at bounding box center [395, 91] width 3 height 3
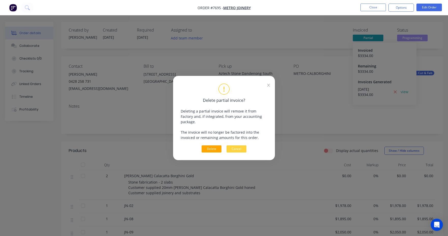
click at [210, 145] on button "Delete" at bounding box center [211, 148] width 20 height 7
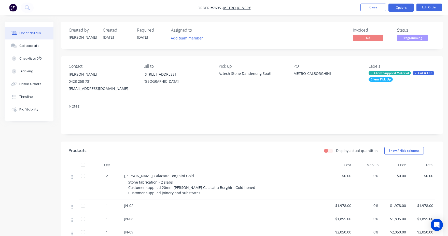
click at [399, 7] on button "Options" at bounding box center [400, 8] width 25 height 8
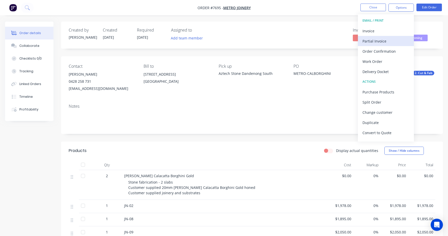
click at [374, 40] on div "Partial Invoice" at bounding box center [385, 40] width 47 height 7
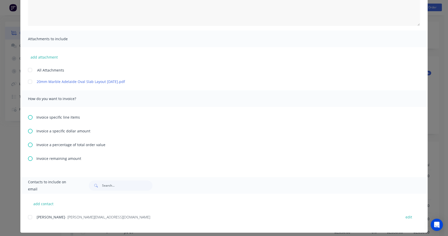
scroll to position [87, 0]
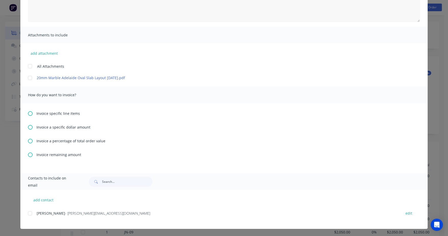
click at [29, 141] on icon at bounding box center [30, 141] width 5 height 5
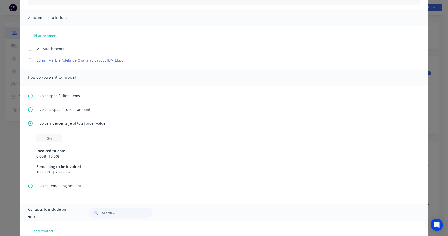
scroll to position [127, 0]
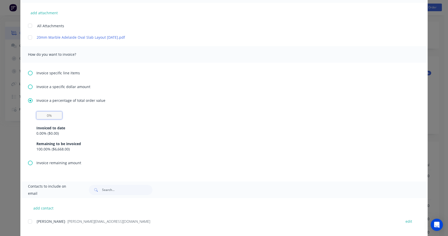
drag, startPoint x: 44, startPoint y: 114, endPoint x: 56, endPoint y: 112, distance: 12.7
click at [45, 114] on input "text" at bounding box center [49, 115] width 26 height 8
type input "50%"
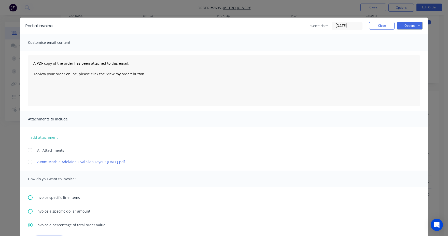
scroll to position [0, 0]
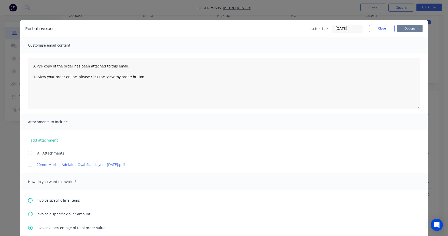
click at [417, 27] on button "Options" at bounding box center [409, 29] width 25 height 8
click at [408, 45] on button "Print" at bounding box center [413, 46] width 33 height 8
click at [417, 27] on button "Options" at bounding box center [409, 29] width 25 height 8
click at [405, 46] on button "Print" at bounding box center [413, 46] width 33 height 8
drag, startPoint x: 256, startPoint y: 23, endPoint x: 257, endPoint y: 31, distance: 7.4
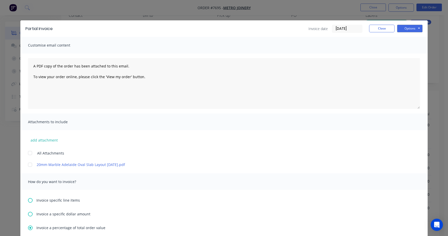
click at [257, 31] on div "Partial Invoice Invoice date 28/08/25 Close Options Preview Print Email" at bounding box center [223, 28] width 407 height 17
click at [379, 28] on button "Close" at bounding box center [381, 29] width 25 height 8
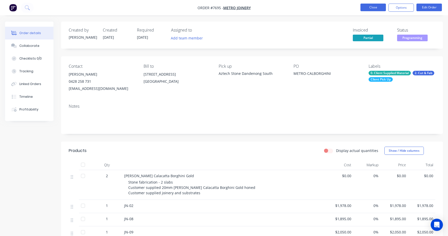
click at [373, 8] on button "Close" at bounding box center [372, 8] width 25 height 8
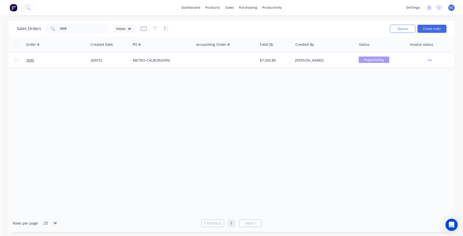
scroll to position [0, 29]
click at [16, 86] on div "Order # Customer Name Created Date PO # Accounting Order # Total ($) Created By…" at bounding box center [231, 125] width 447 height 177
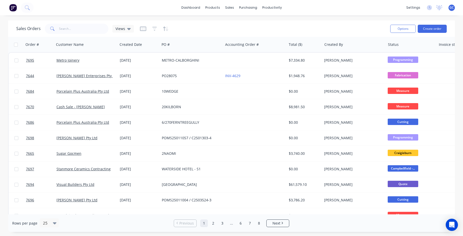
click at [5, 32] on div "Sales Orders Views Options Create order Order # Customer Name Created Date PO #…" at bounding box center [231, 125] width 463 height 211
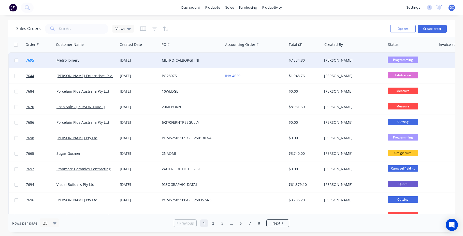
click at [31, 60] on span "7695" at bounding box center [30, 60] width 8 height 5
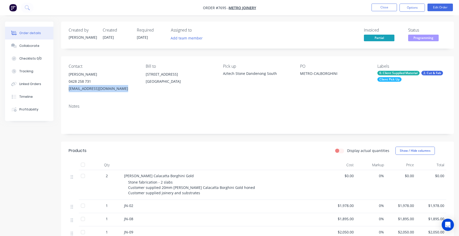
drag, startPoint x: 124, startPoint y: 88, endPoint x: 68, endPoint y: 88, distance: 56.5
click at [68, 88] on div "Contact [PERSON_NAME] [PHONE_NUMBER] [EMAIL_ADDRESS][DOMAIN_NAME] Bill to [STRE…" at bounding box center [257, 77] width 393 height 43
copy div "[EMAIL_ADDRESS][DOMAIN_NAME]"
click at [382, 6] on button "Close" at bounding box center [384, 8] width 25 height 8
